Goal: Check status: Check status

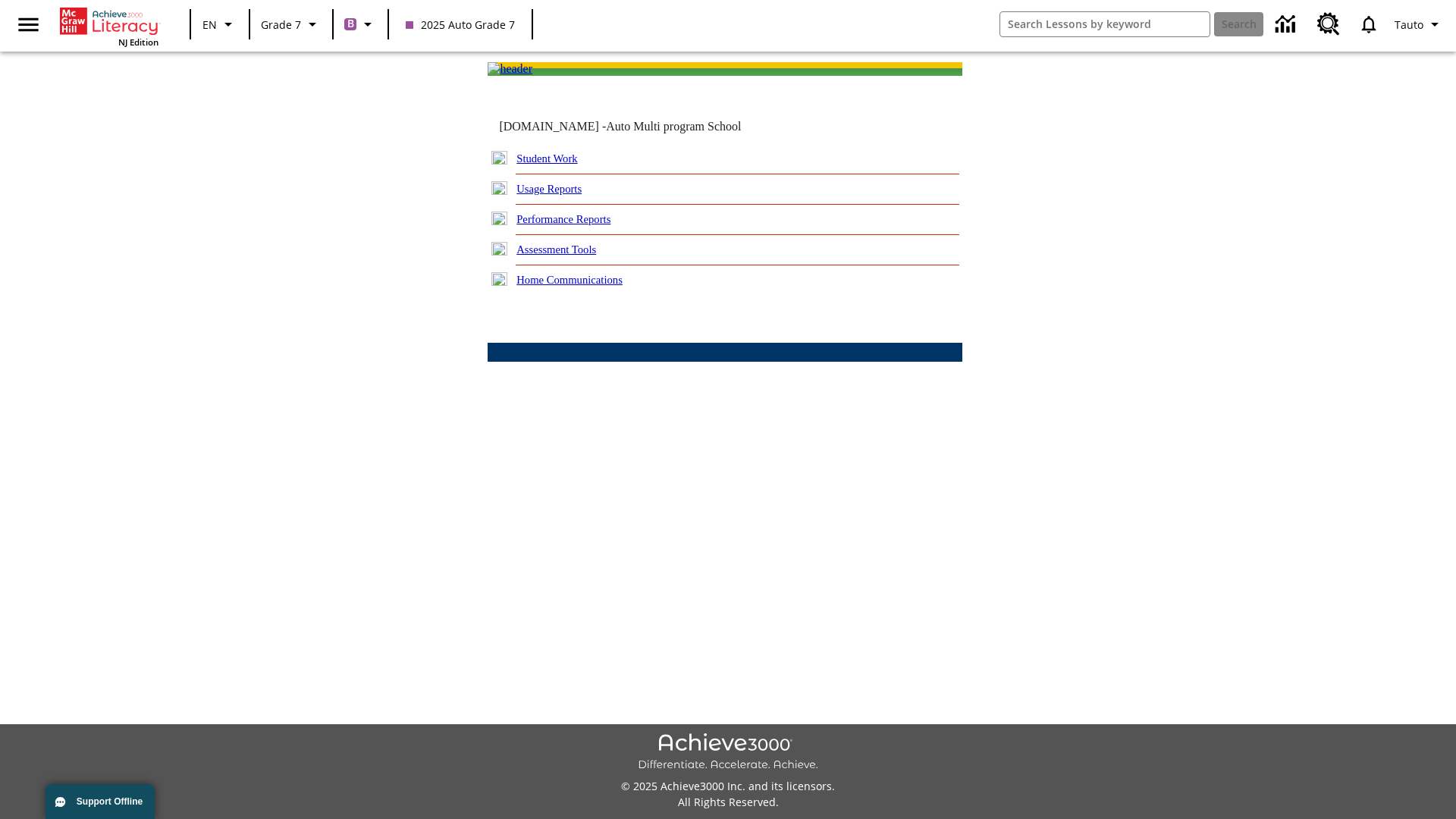
click at [581, 225] on link "Performance Reports" at bounding box center [563, 219] width 94 height 12
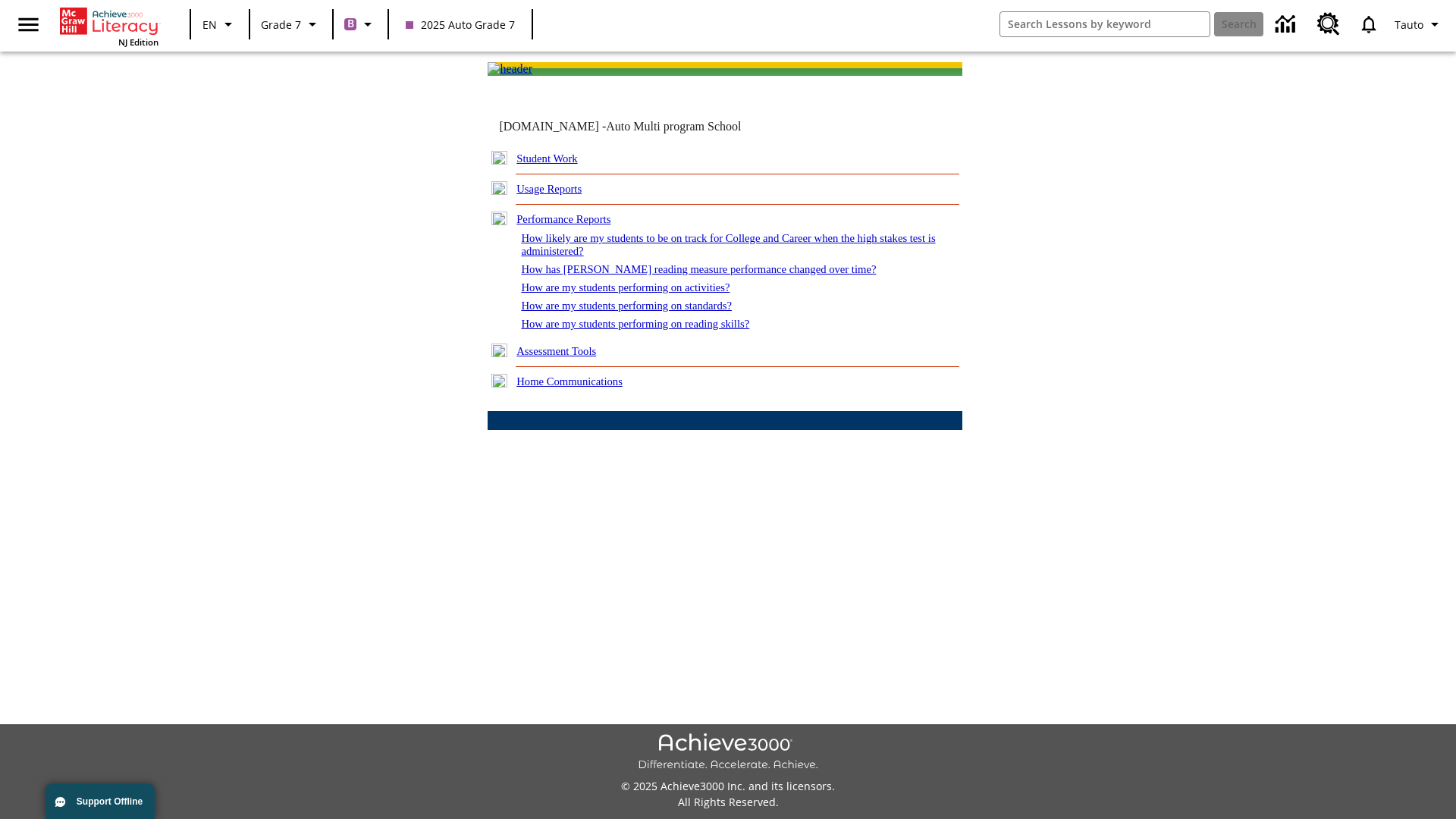
click at [639, 294] on link "How are my students performing on activities?" at bounding box center [625, 286] width 209 height 12
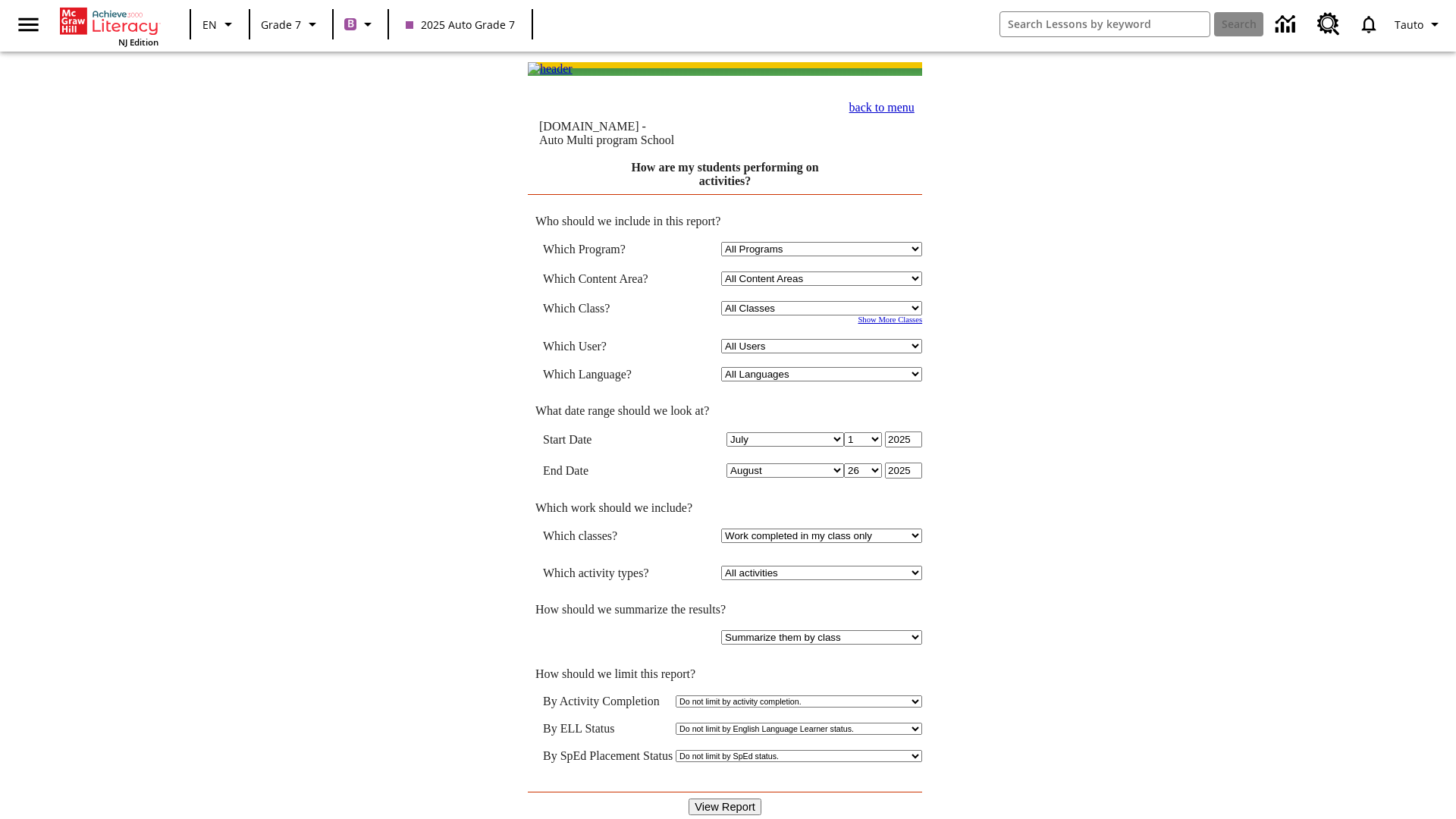
click at [725, 798] on input "View Report" at bounding box center [725, 806] width 73 height 17
select select "21437138"
select select "4"
click at [725, 798] on input "View Report" at bounding box center [725, 806] width 73 height 17
